Goal: Task Accomplishment & Management: Use online tool/utility

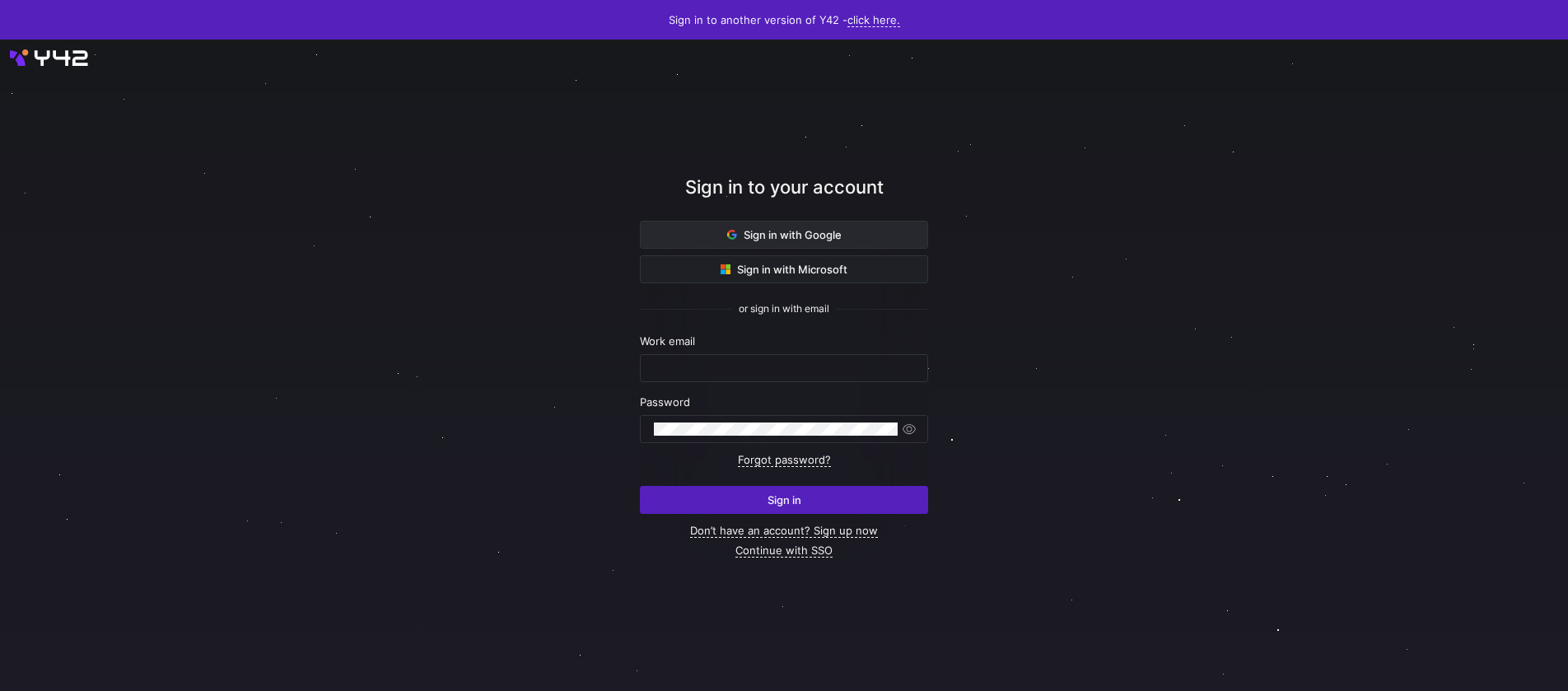
click at [894, 232] on span at bounding box center [784, 234] width 287 height 26
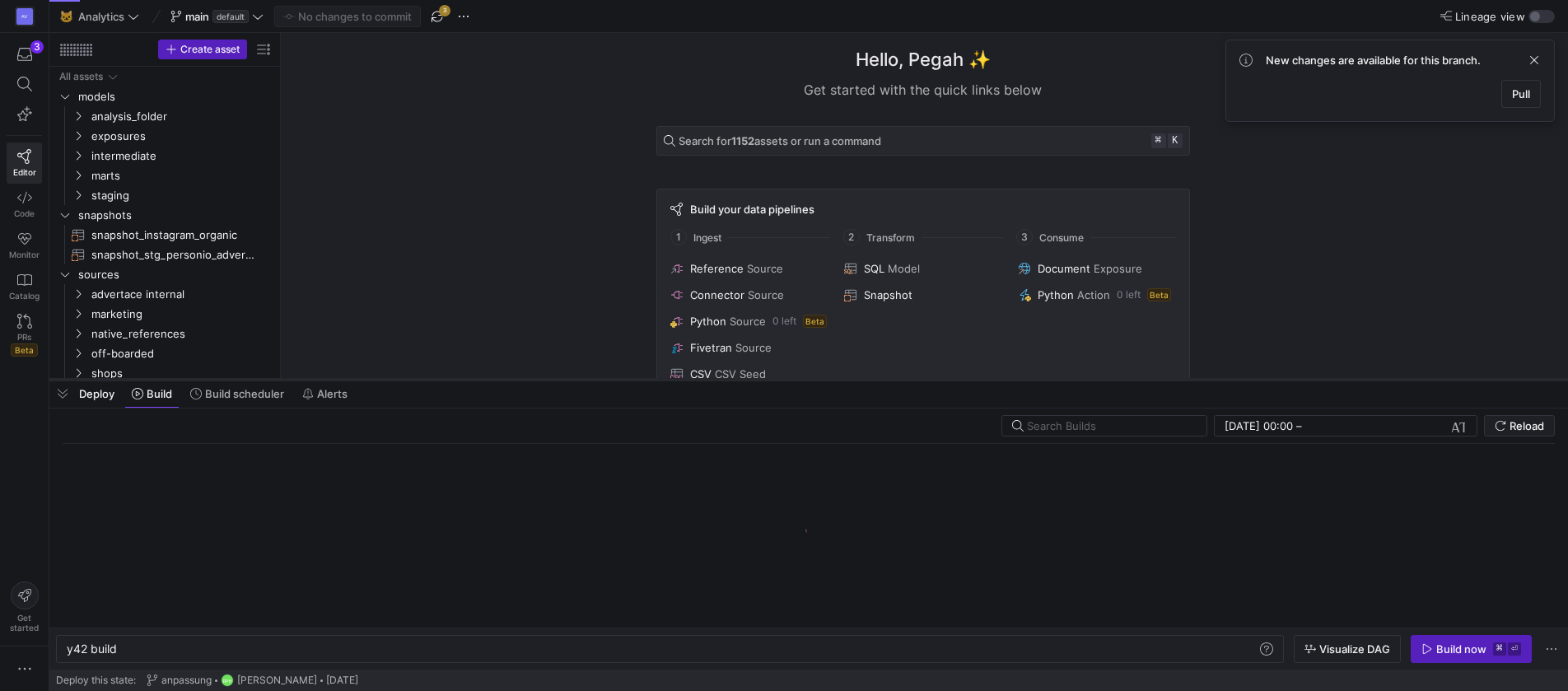
scroll to position [0, 49]
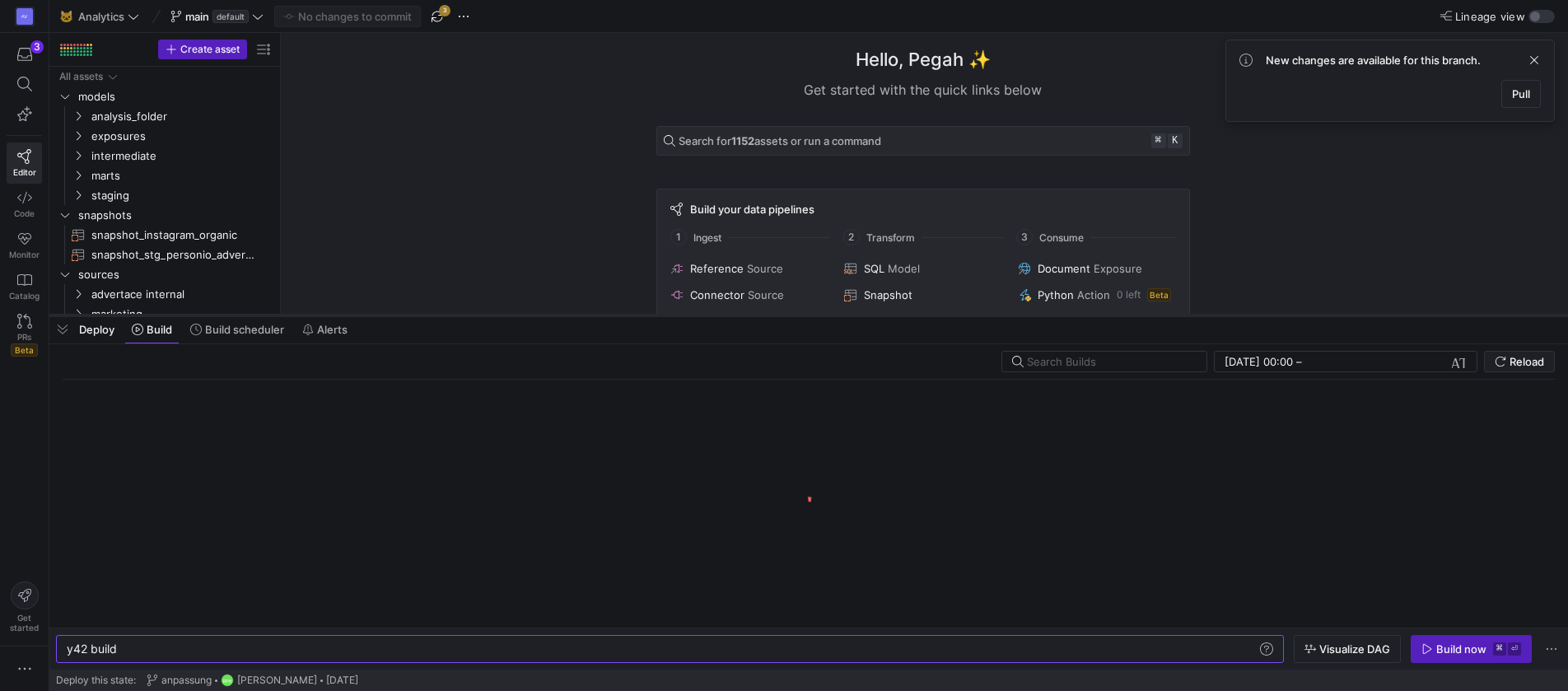
drag, startPoint x: 716, startPoint y: 665, endPoint x: 771, endPoint y: 318, distance: 351.3
click at [771, 318] on div at bounding box center [809, 315] width 1519 height 7
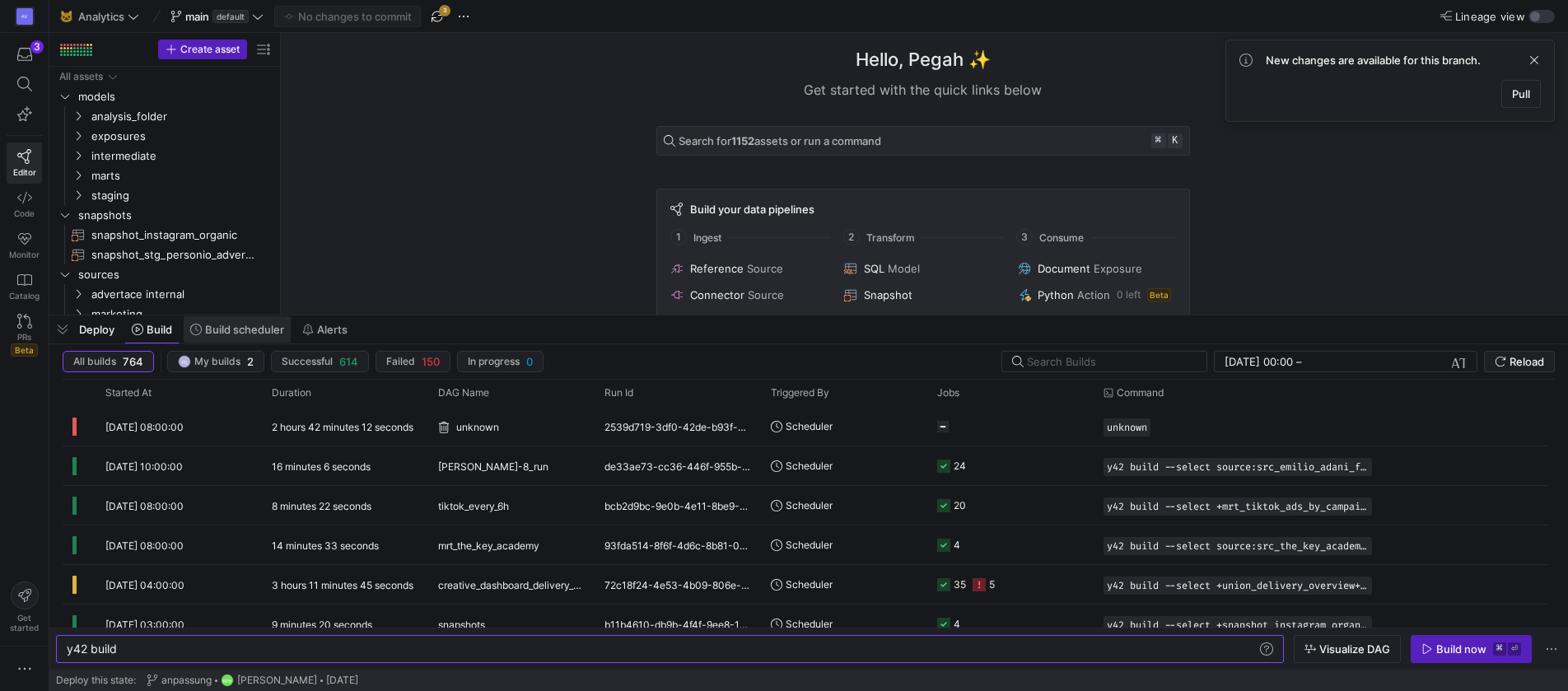
click at [256, 332] on span "Build scheduler" at bounding box center [244, 330] width 79 height 14
